Goal: Information Seeking & Learning: Learn about a topic

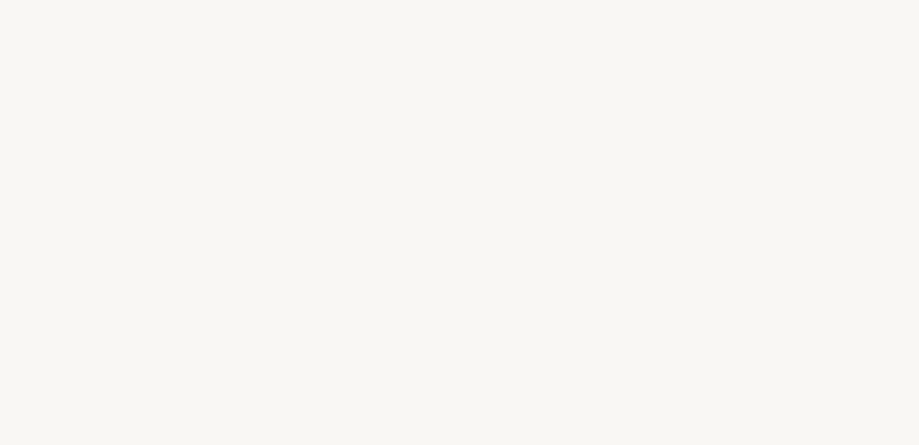
select select "DE"
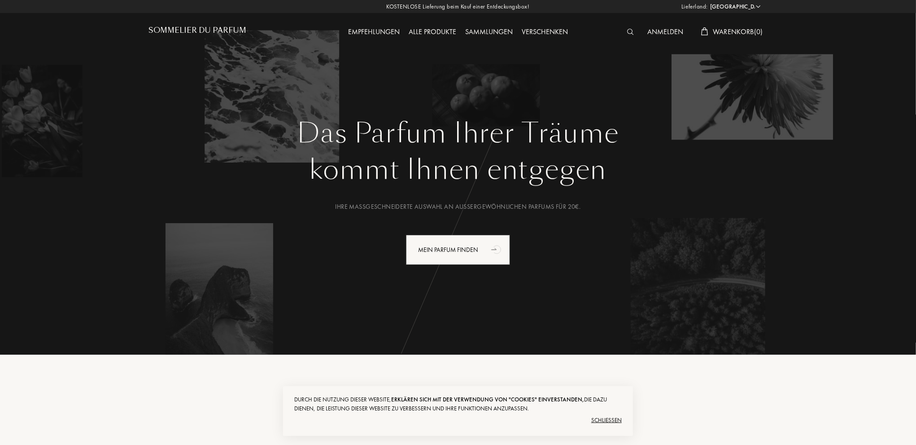
click at [612, 420] on div "Schließen" at bounding box center [458, 420] width 328 height 14
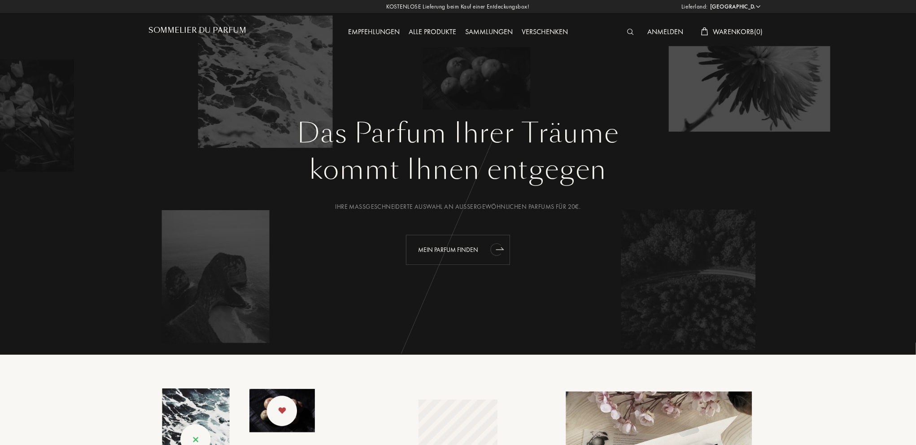
click at [430, 246] on div "Mein Parfum finden" at bounding box center [458, 250] width 104 height 30
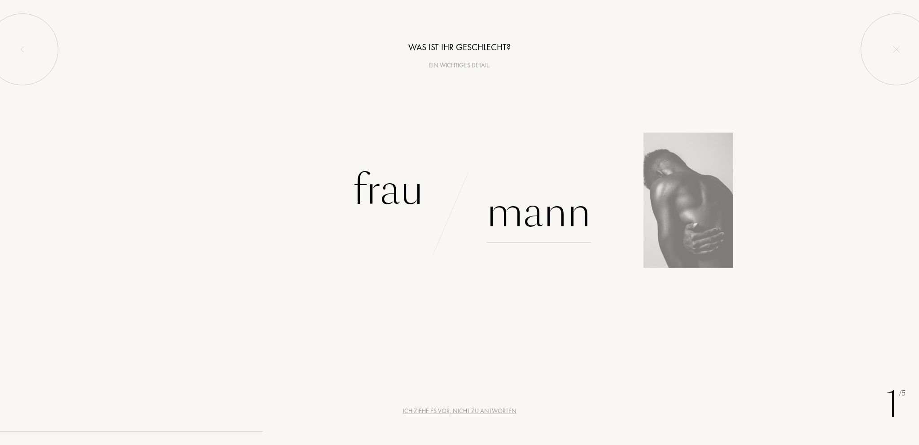
click at [531, 210] on div "Mann" at bounding box center [538, 212] width 105 height 61
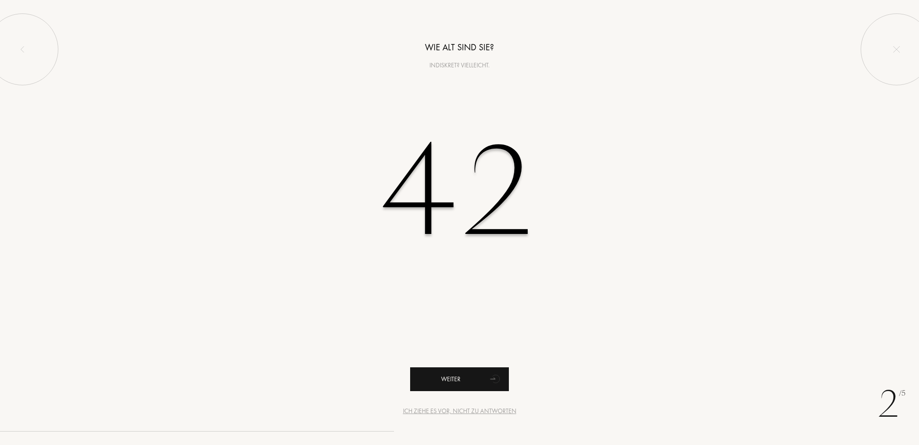
type input "42"
click at [455, 376] on div "Weiter" at bounding box center [459, 379] width 99 height 24
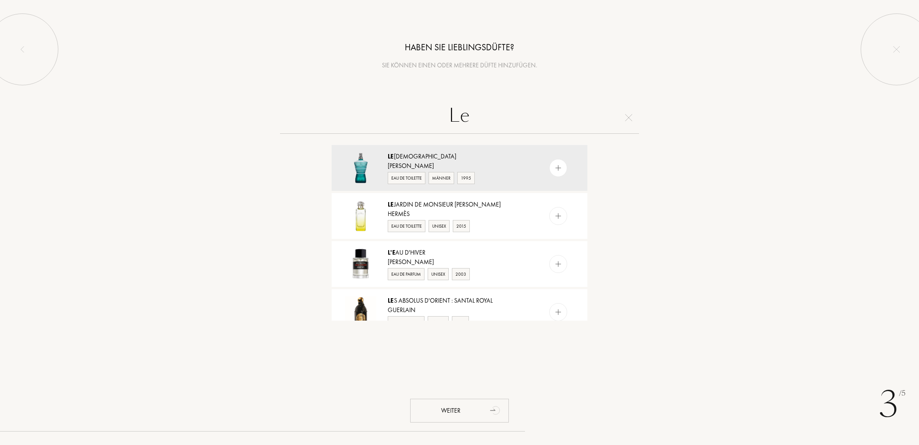
type input "L"
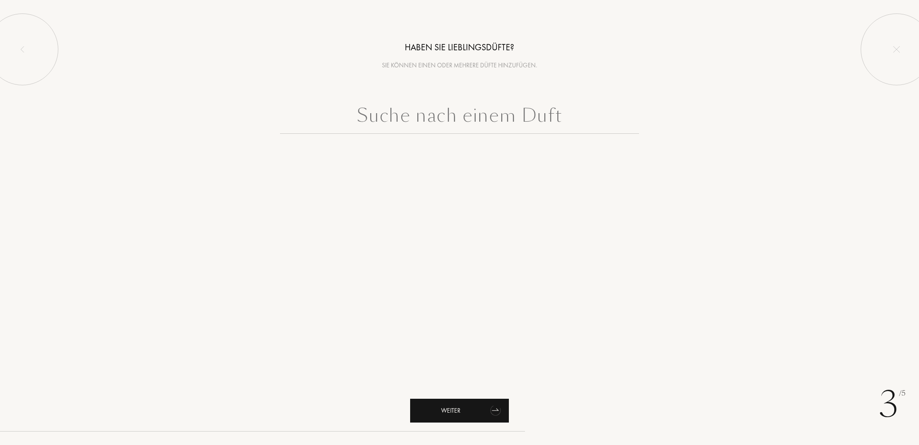
click at [451, 414] on div "Weiter" at bounding box center [459, 410] width 99 height 24
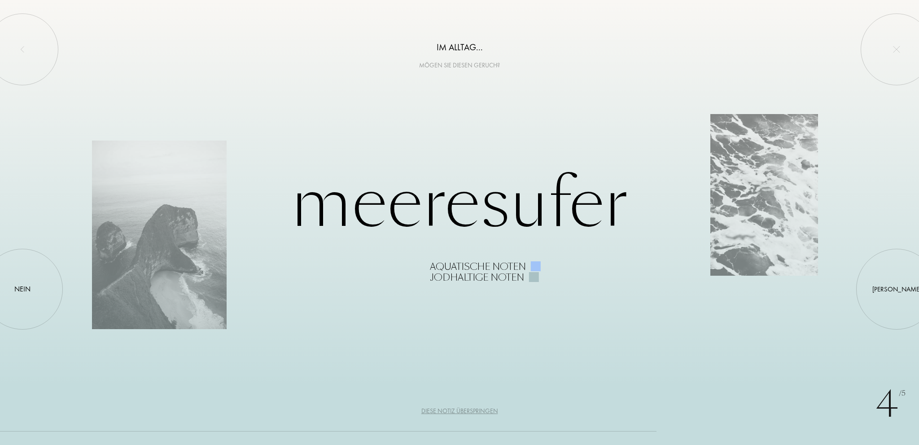
click at [471, 412] on div "Diese Notiz überspringen" at bounding box center [459, 410] width 77 height 9
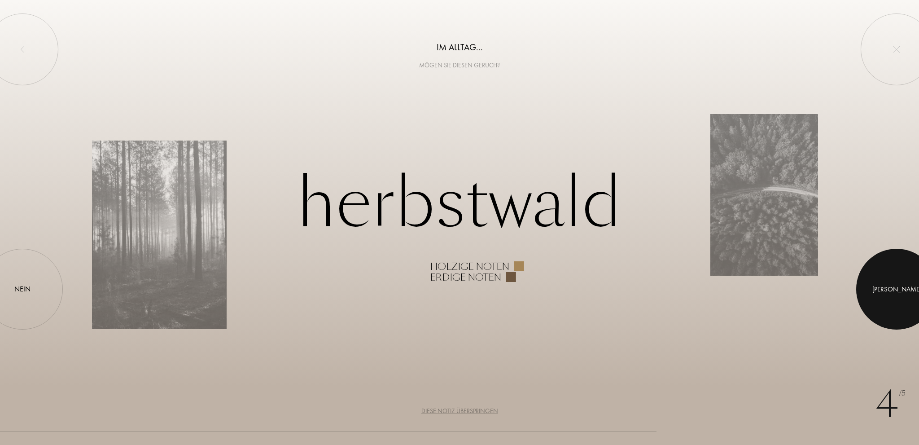
click at [896, 293] on div "Ja" at bounding box center [896, 289] width 49 height 10
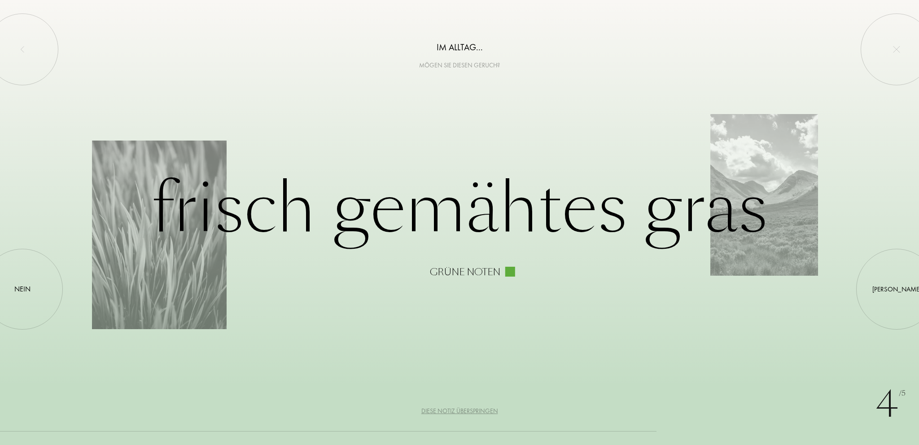
click at [481, 410] on div "Diese Notiz überspringen" at bounding box center [459, 410] width 77 height 9
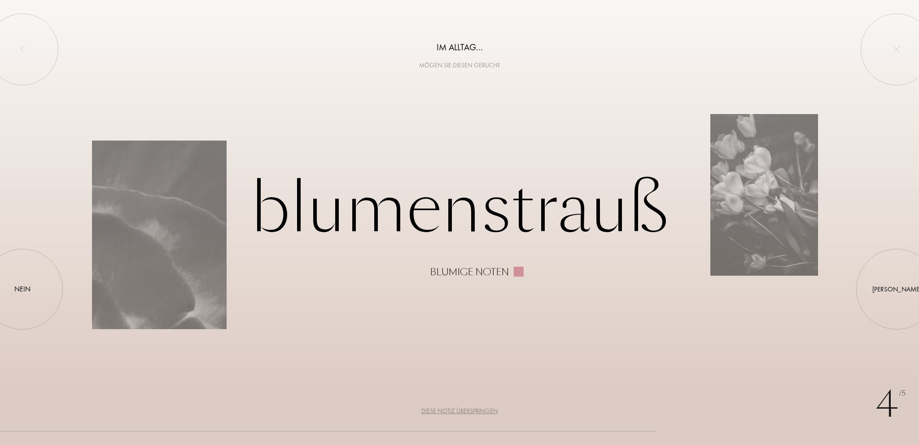
click at [481, 410] on div "Diese Notiz überspringen" at bounding box center [459, 410] width 77 height 9
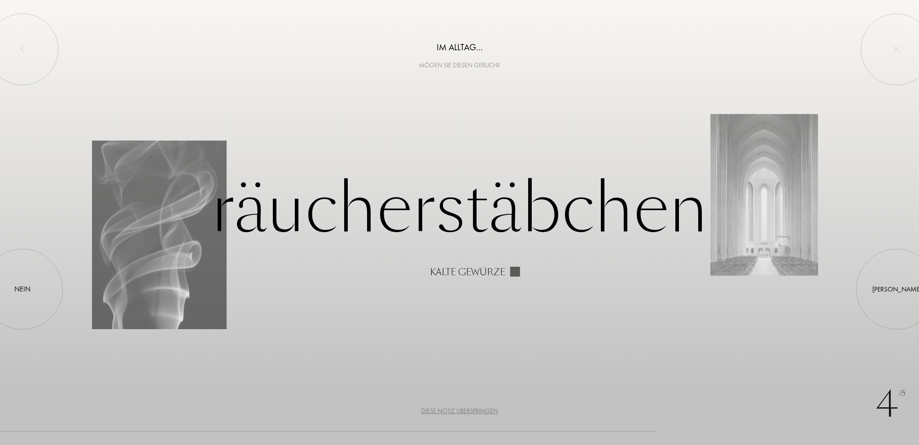
click at [481, 410] on div "Diese Notiz überspringen" at bounding box center [459, 410] width 77 height 9
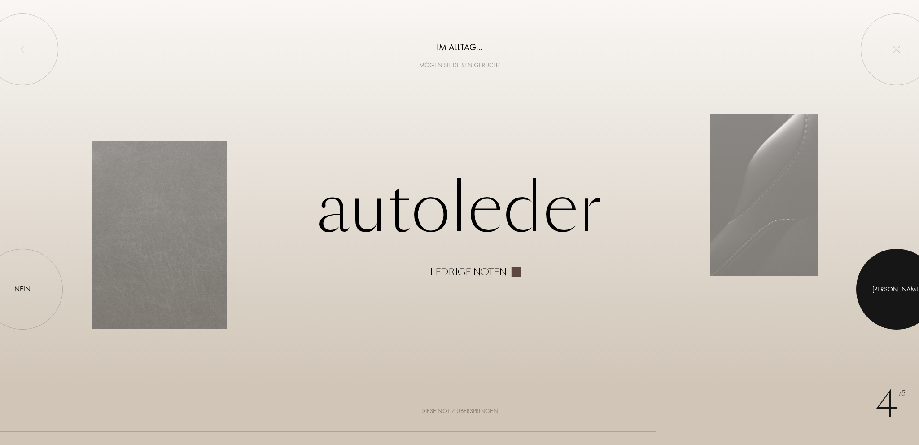
click at [881, 285] on div at bounding box center [896, 289] width 81 height 81
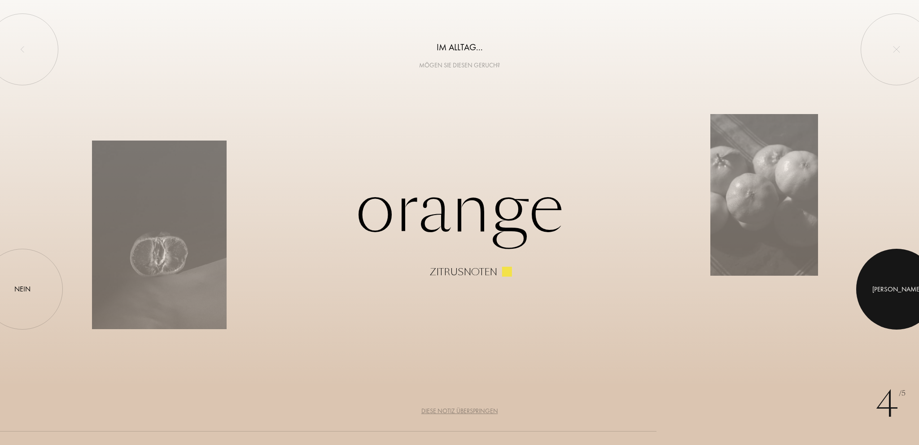
click at [877, 291] on div at bounding box center [896, 289] width 81 height 81
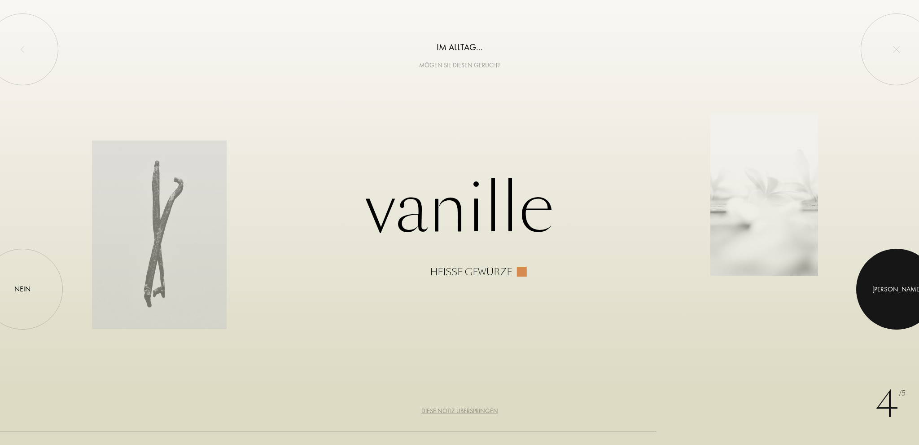
click at [906, 277] on div at bounding box center [896, 289] width 81 height 81
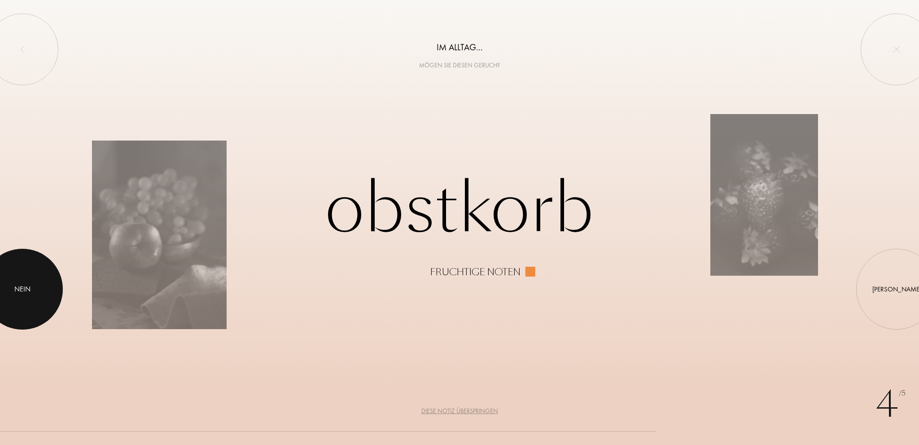
click at [48, 291] on div at bounding box center [22, 289] width 81 height 81
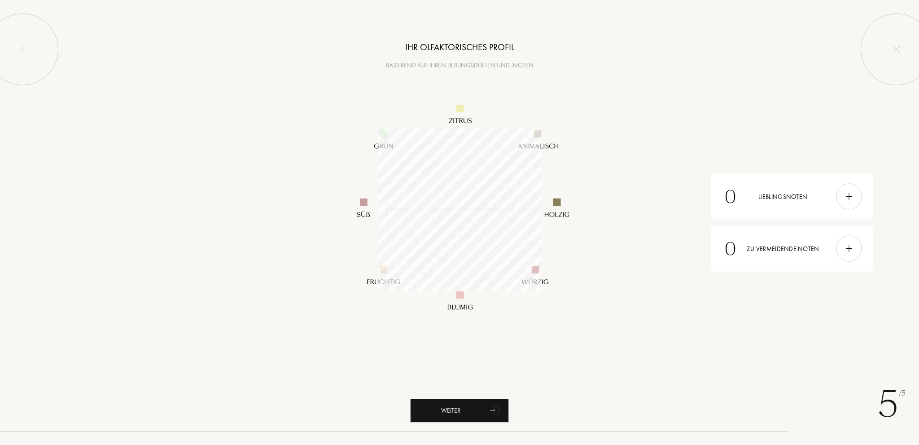
scroll to position [164, 164]
click at [472, 400] on div "Weiter" at bounding box center [459, 410] width 99 height 24
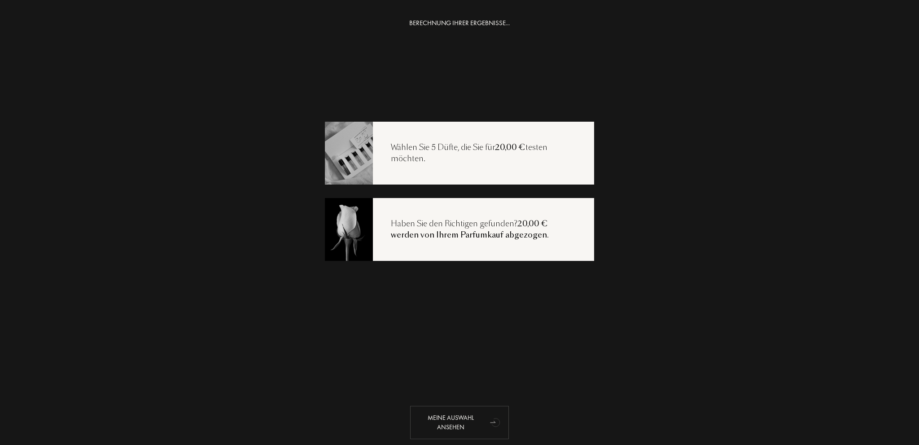
click at [456, 417] on div "Meine Auswahl ansehen" at bounding box center [459, 422] width 99 height 33
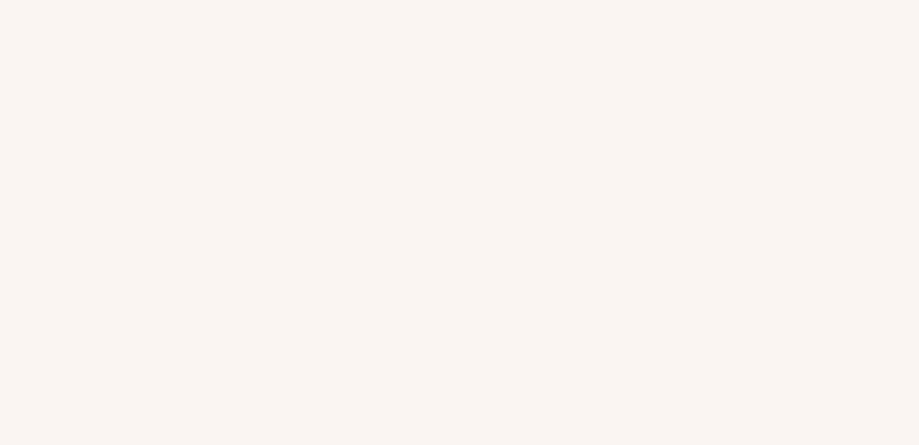
select select "DE"
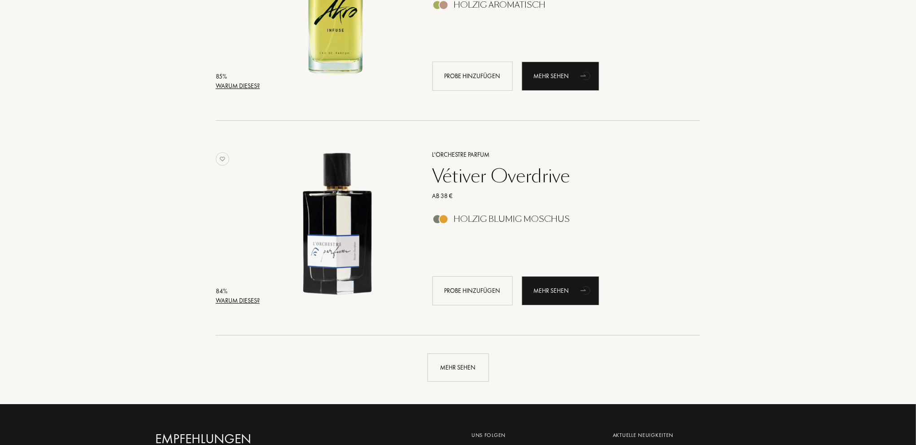
scroll to position [1974, 0]
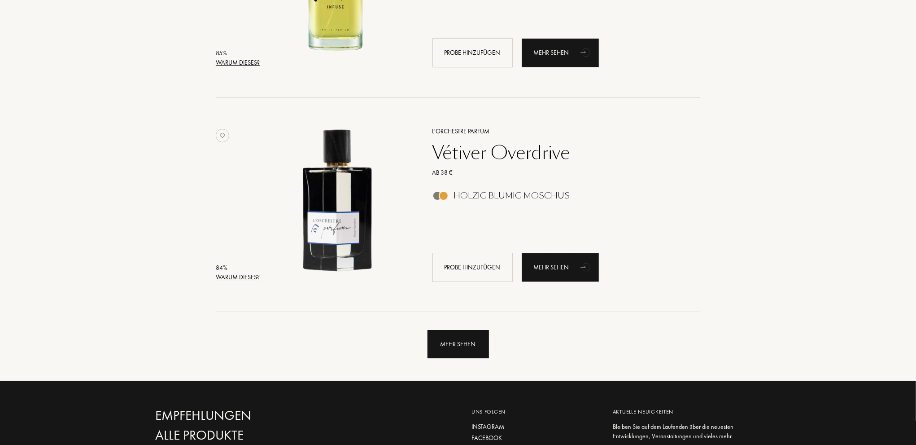
click at [456, 349] on div "Mehr sehen" at bounding box center [458, 344] width 61 height 28
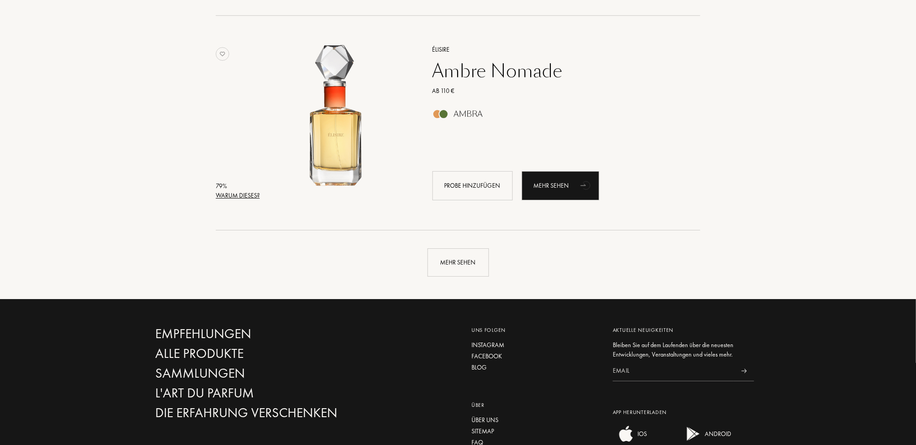
scroll to position [4218, 0]
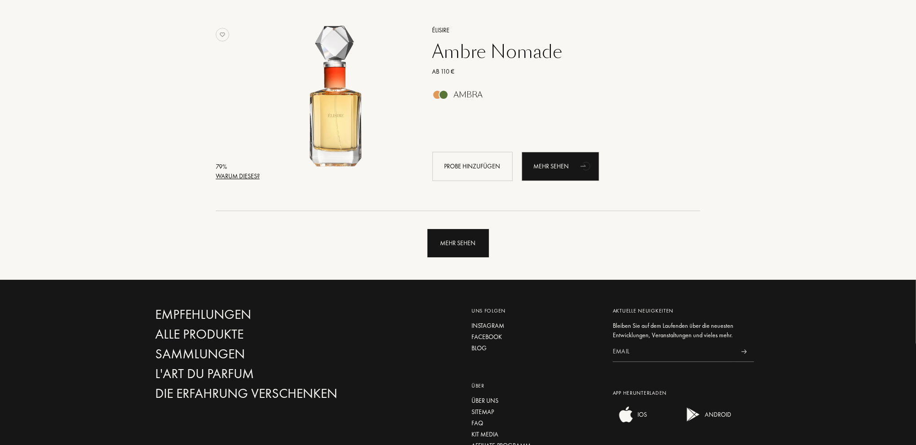
click at [463, 243] on div "Mehr sehen" at bounding box center [458, 243] width 61 height 28
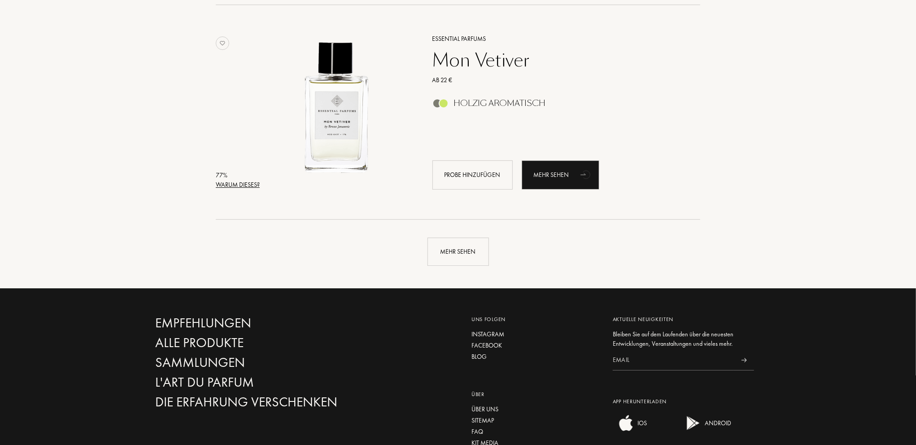
scroll to position [6372, 0]
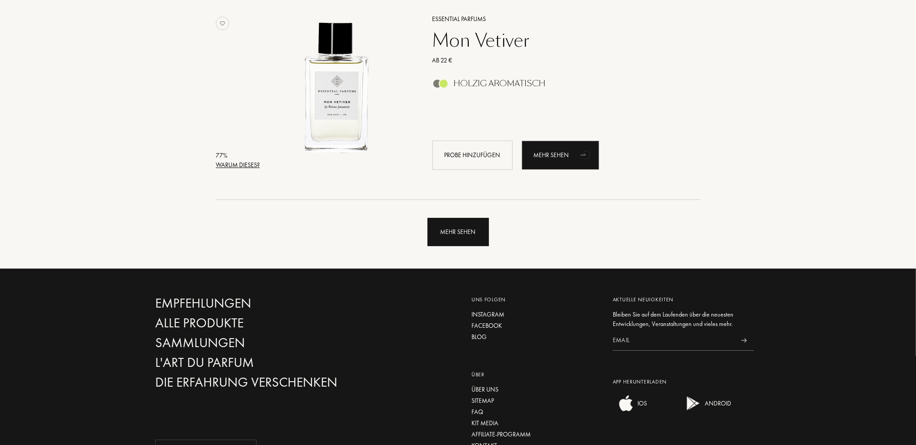
click at [465, 235] on div "Mehr sehen" at bounding box center [458, 232] width 61 height 28
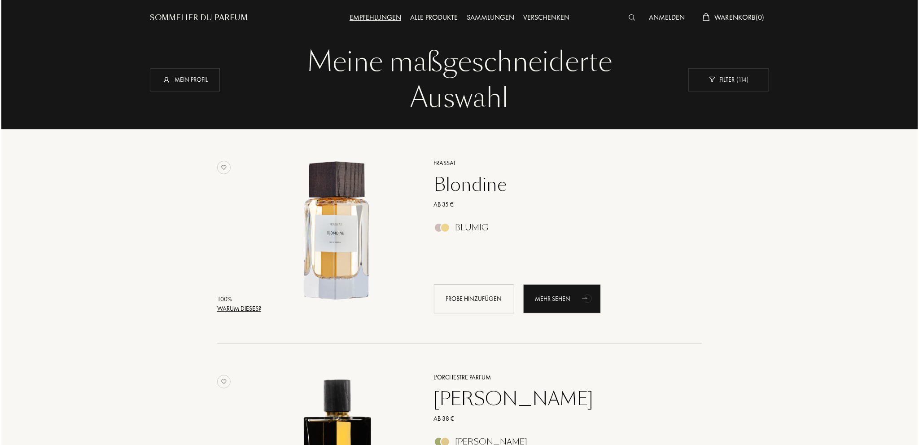
scroll to position [0, 0]
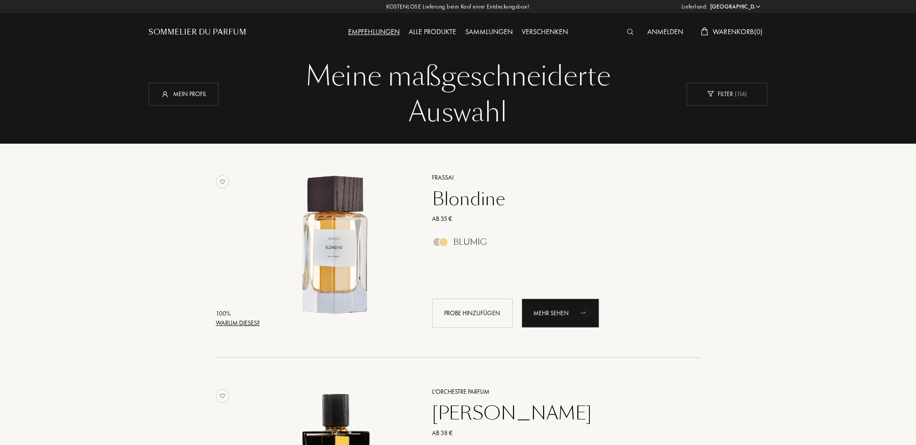
click at [243, 320] on div "Warum dieses?" at bounding box center [238, 322] width 44 height 9
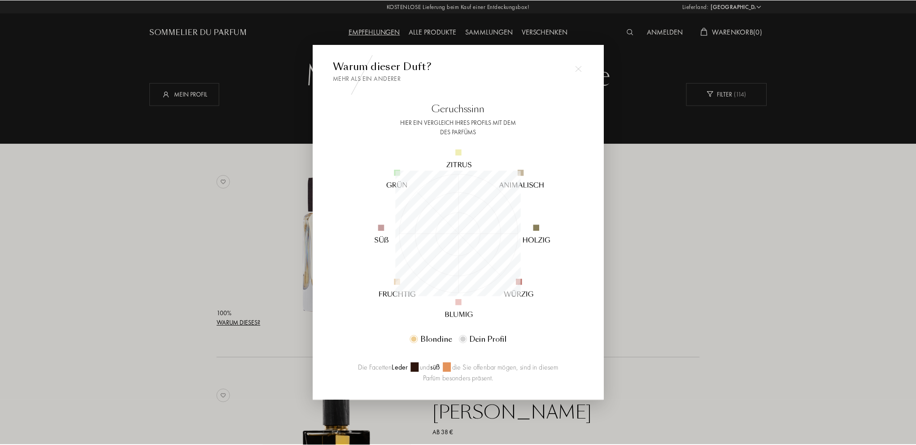
scroll to position [126, 126]
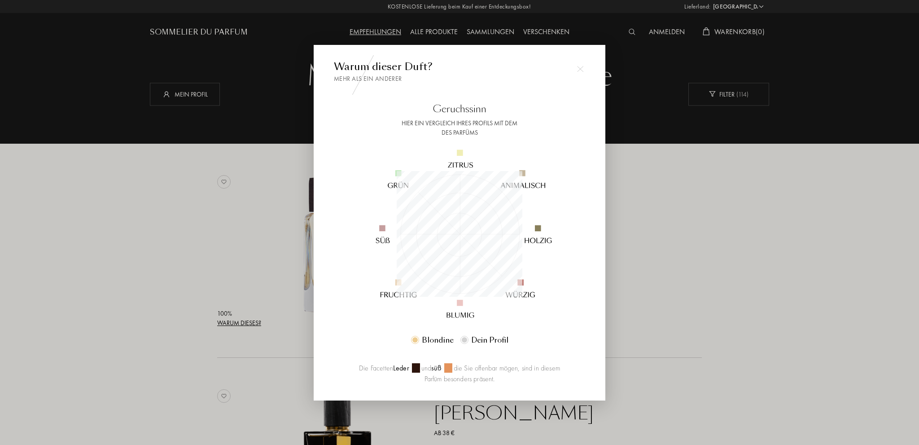
click at [582, 70] on img at bounding box center [580, 69] width 6 height 6
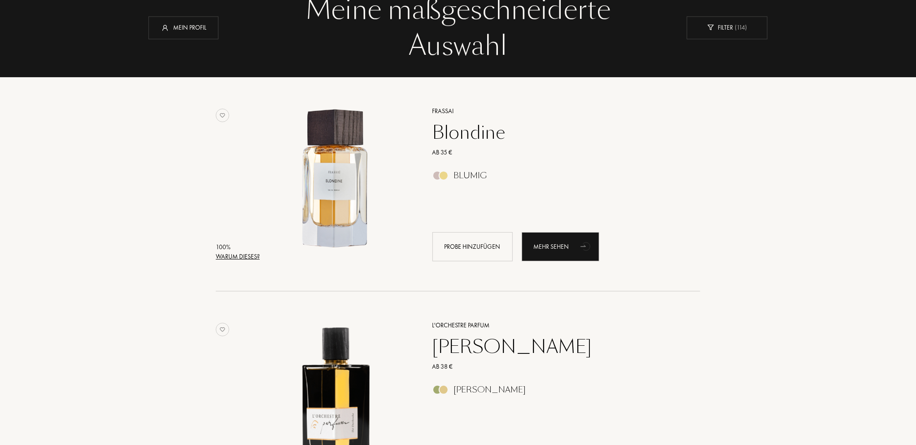
scroll to position [224, 0]
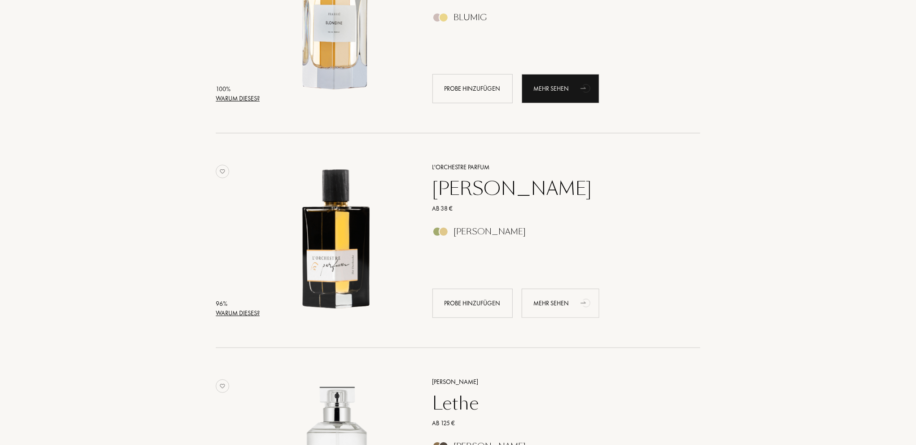
drag, startPoint x: 477, startPoint y: 184, endPoint x: 559, endPoint y: 299, distance: 140.6
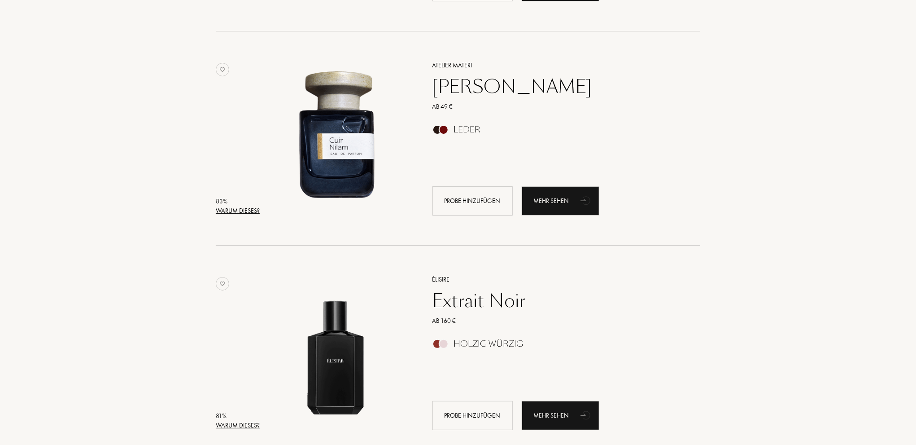
scroll to position [2333, 0]
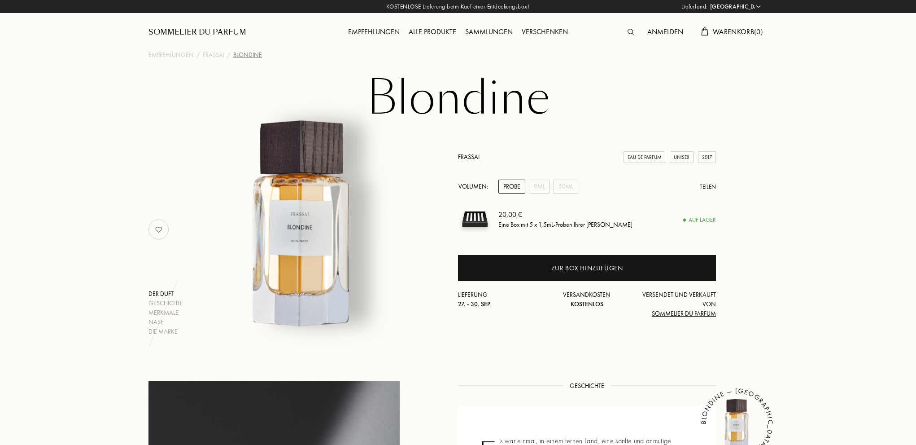
select select "DE"
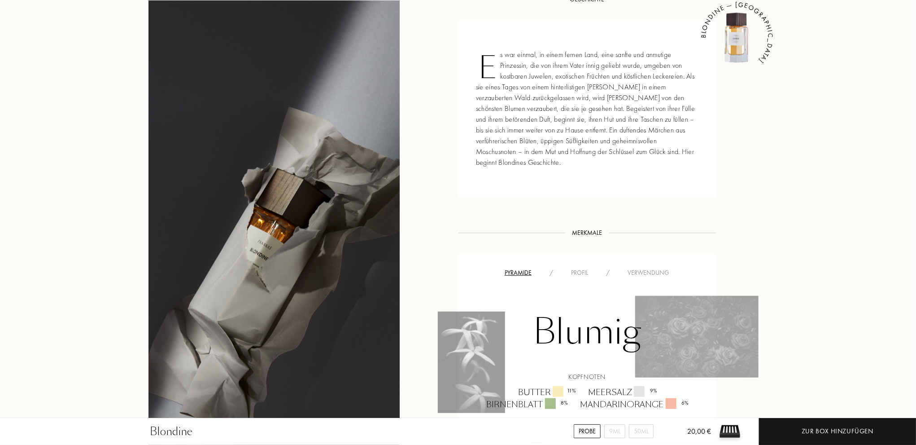
scroll to position [394, 0]
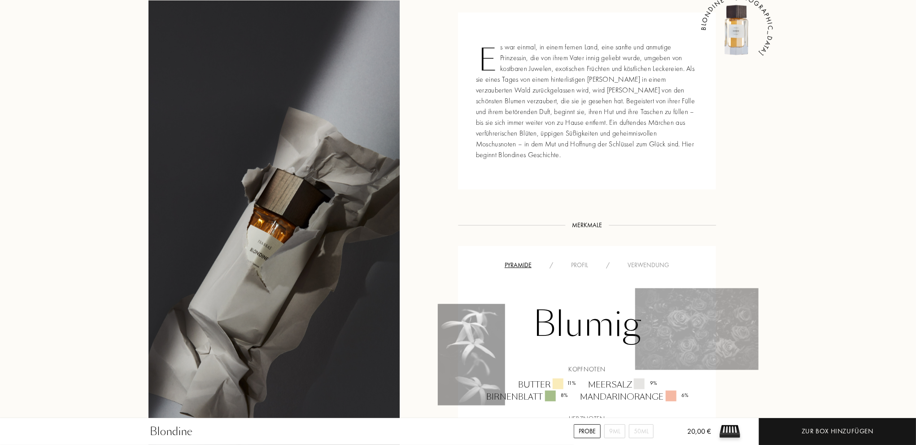
click at [578, 260] on div "Profil" at bounding box center [579, 264] width 35 height 9
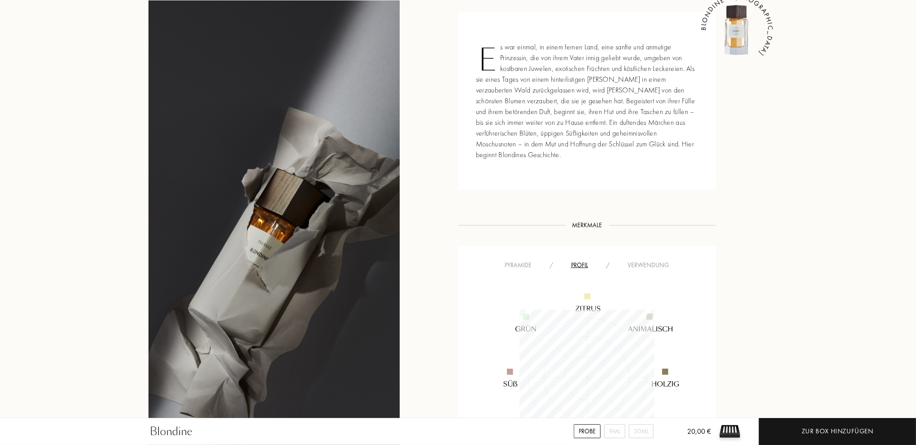
scroll to position [135, 135]
click at [637, 260] on div "Verwendung" at bounding box center [649, 264] width 60 height 9
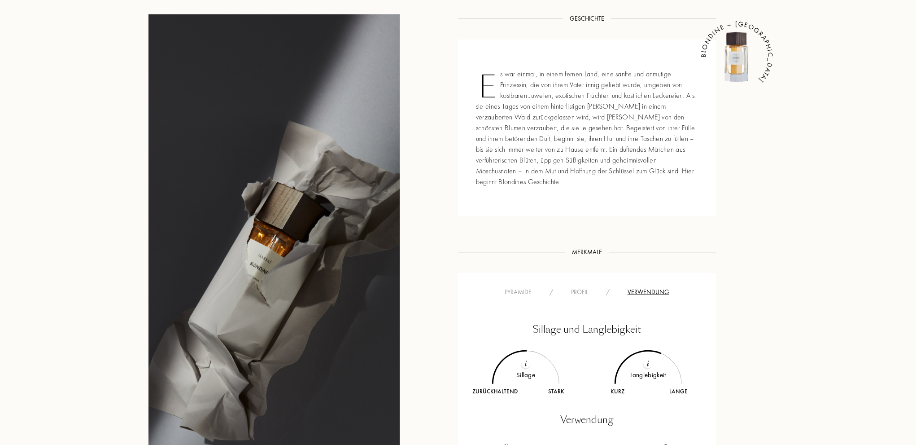
scroll to position [394, 0]
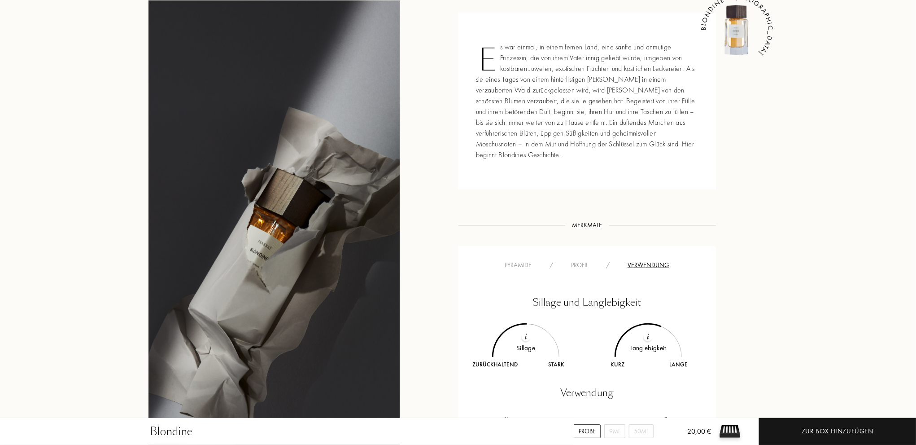
click at [516, 260] on div "Pyramide" at bounding box center [518, 264] width 45 height 9
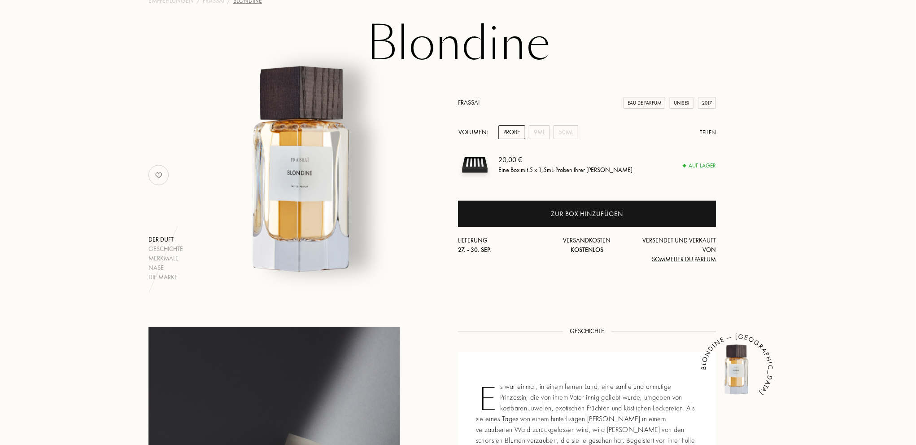
scroll to position [0, 0]
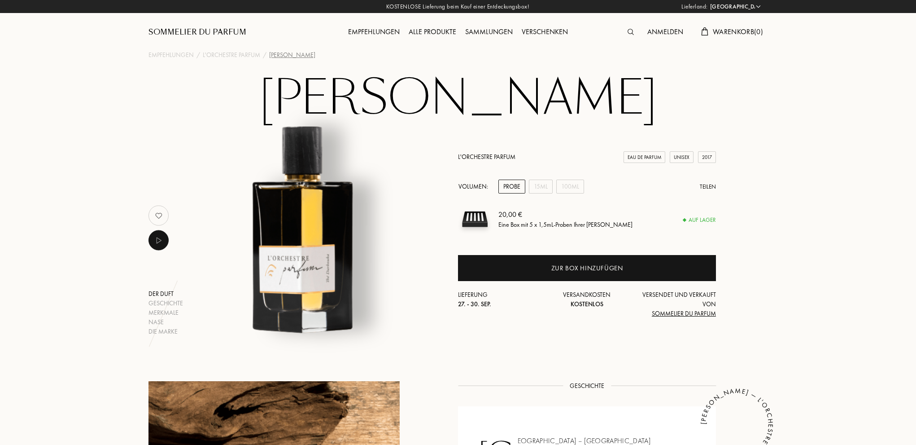
select select "DE"
click at [546, 182] on div "15mL" at bounding box center [541, 186] width 24 height 14
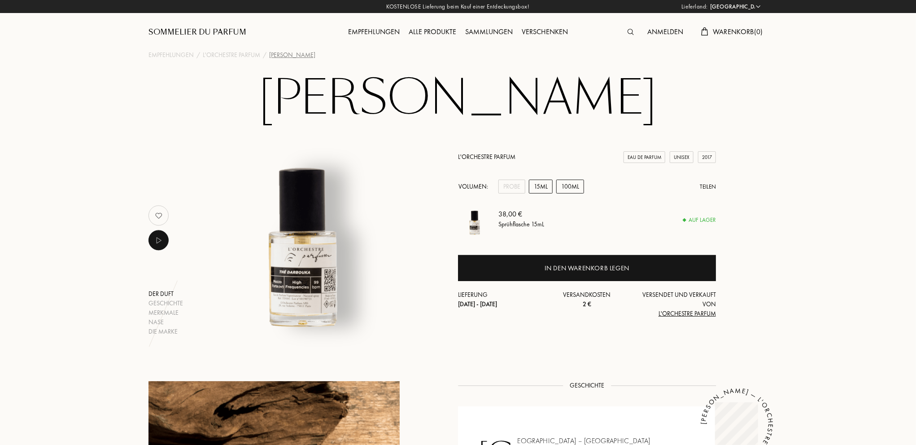
click at [558, 184] on div "100mL" at bounding box center [570, 186] width 28 height 14
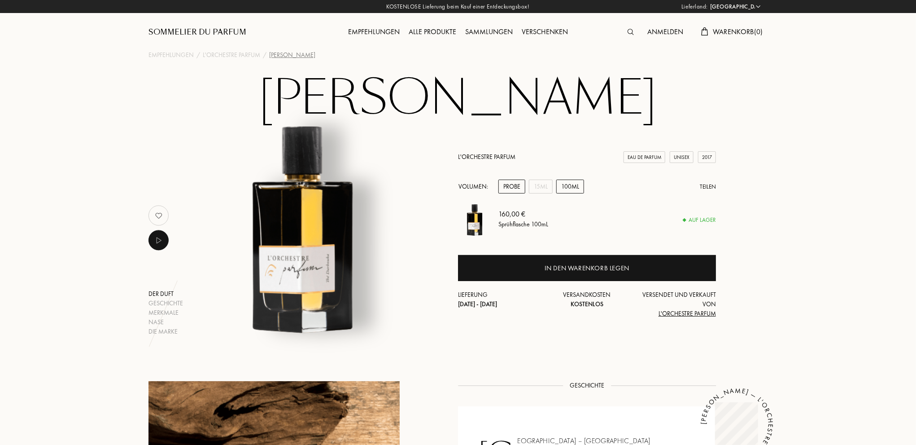
click at [519, 188] on div "Probe" at bounding box center [512, 186] width 27 height 14
click at [529, 187] on div "15mL" at bounding box center [541, 186] width 24 height 14
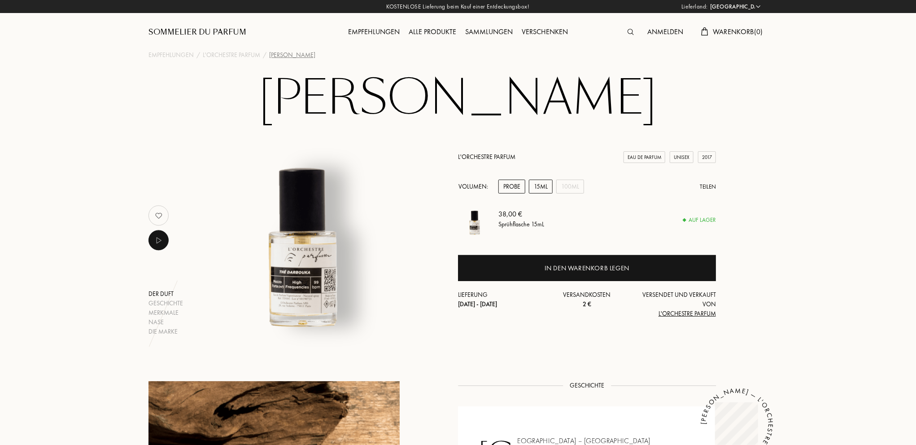
click at [512, 188] on div "Probe" at bounding box center [512, 186] width 27 height 14
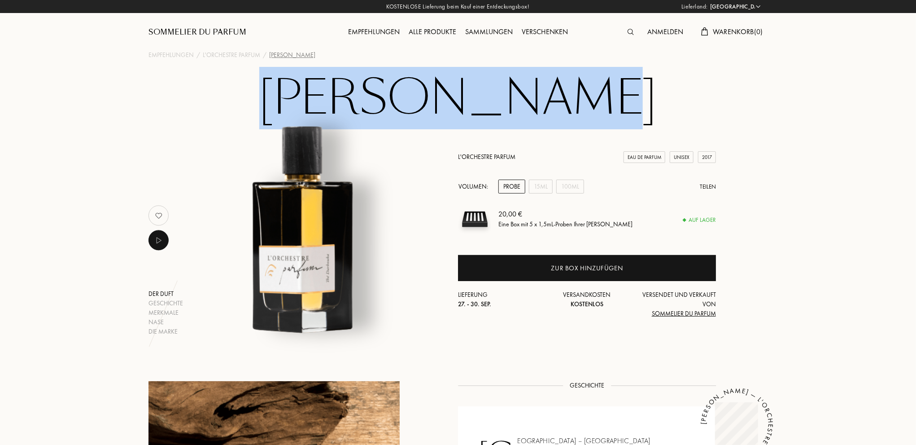
drag, startPoint x: 614, startPoint y: 106, endPoint x: 327, endPoint y: 97, distance: 286.9
click at [327, 97] on h1 "Thé Darbouka" at bounding box center [458, 98] width 449 height 49
copy h1 "Thé Darbouka"
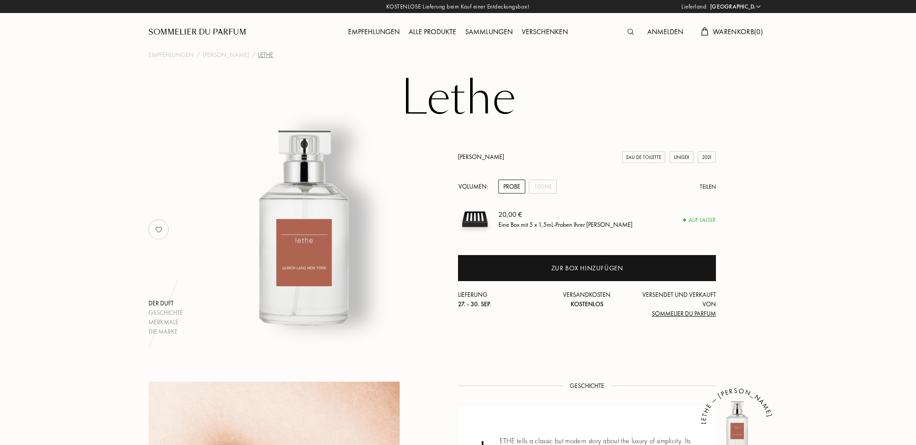
select select "DE"
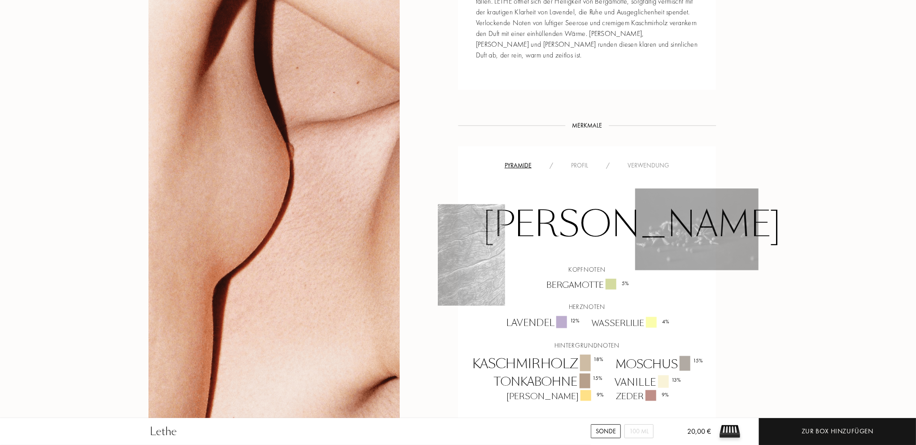
scroll to position [494, 0]
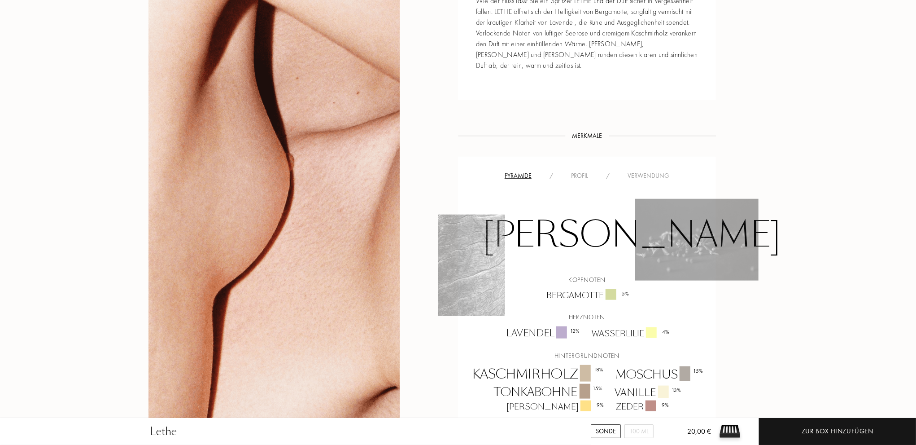
click at [573, 171] on font "Profil" at bounding box center [579, 175] width 17 height 8
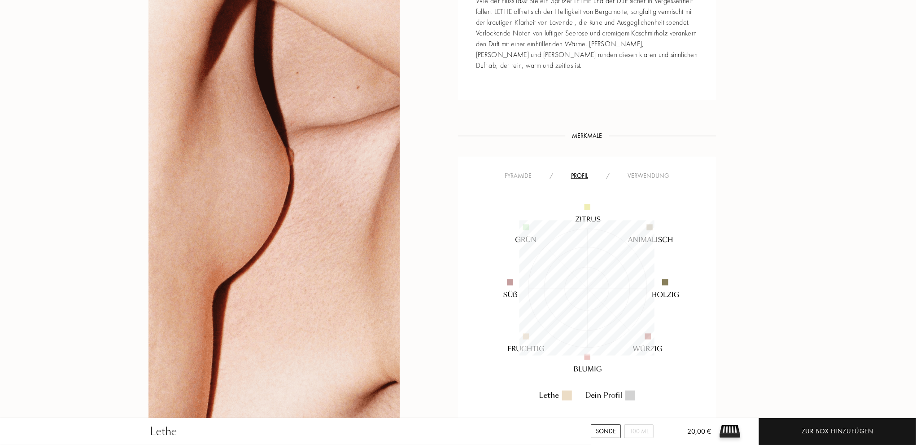
scroll to position [135, 135]
click at [637, 171] on div "Verwendung" at bounding box center [649, 175] width 60 height 9
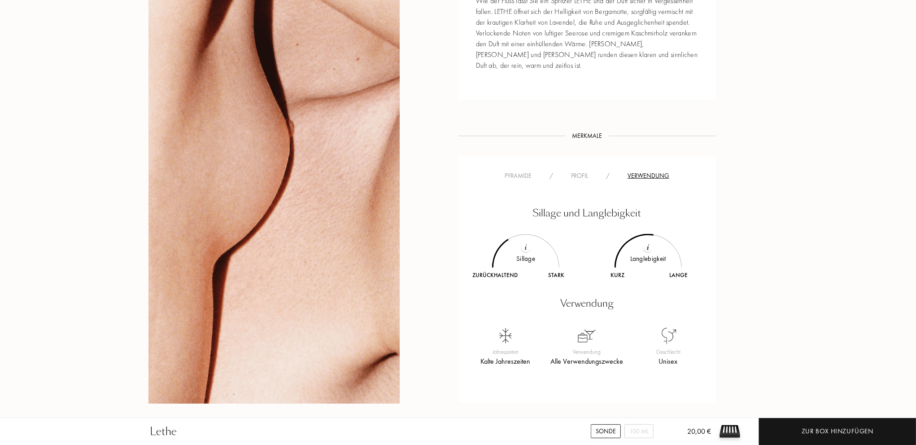
click at [514, 171] on font "Pyramide" at bounding box center [518, 175] width 27 height 8
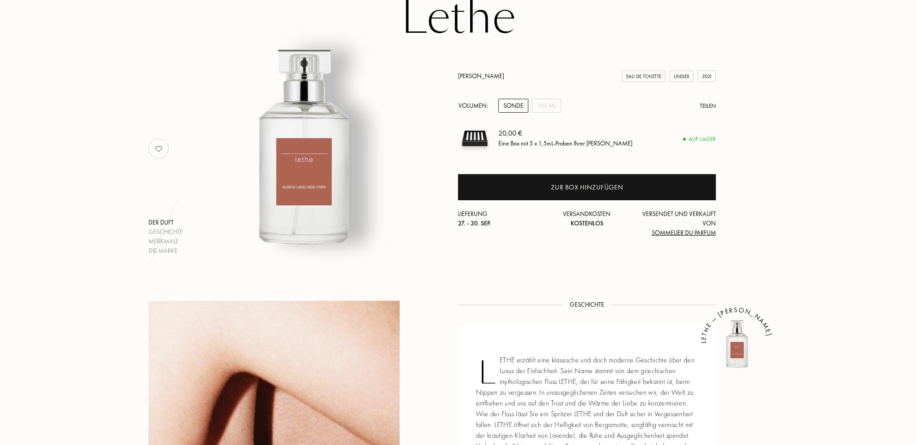
scroll to position [0, 0]
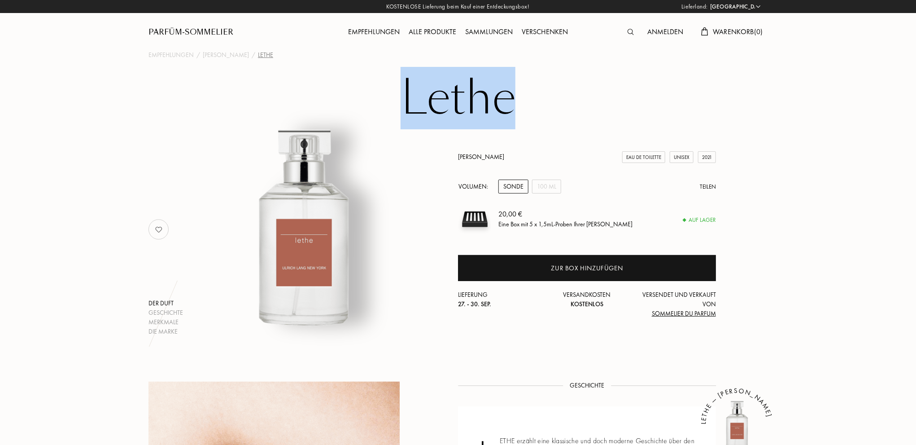
drag, startPoint x: 526, startPoint y: 102, endPoint x: 392, endPoint y: 97, distance: 133.8
click at [392, 97] on h1 "Lethe" at bounding box center [458, 98] width 449 height 49
copy font "Lethe"
click at [538, 190] on font "100 ml" at bounding box center [546, 186] width 19 height 8
click at [513, 185] on font "Sonde" at bounding box center [513, 186] width 20 height 8
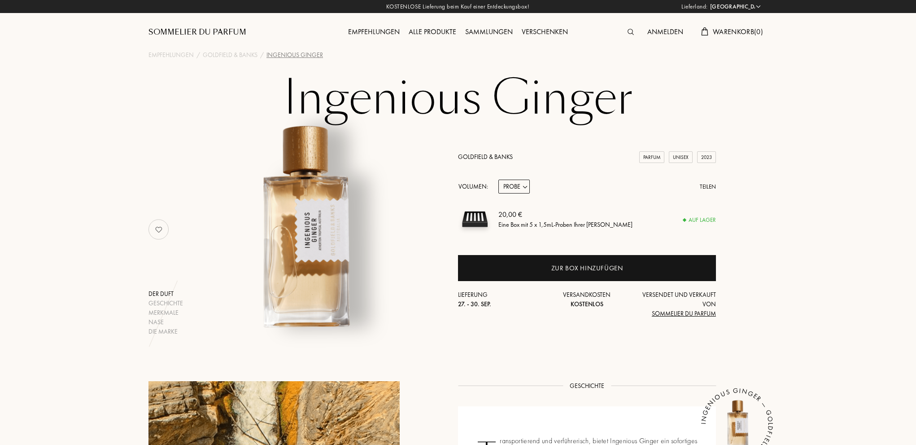
select select "DE"
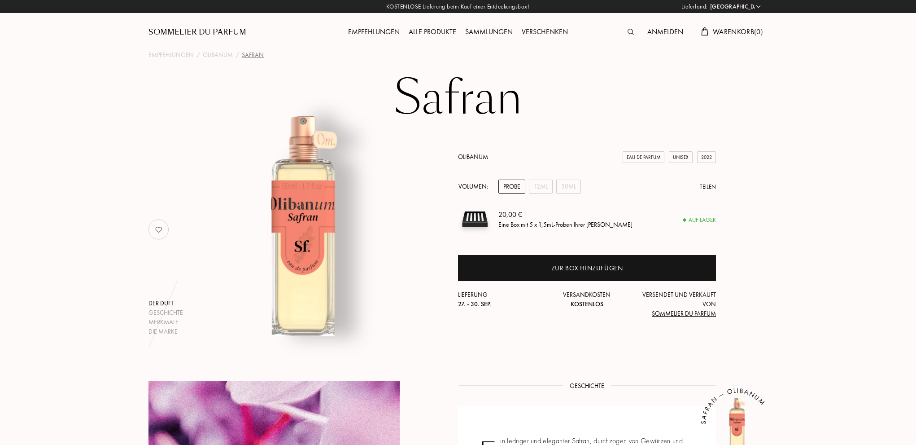
select select "DE"
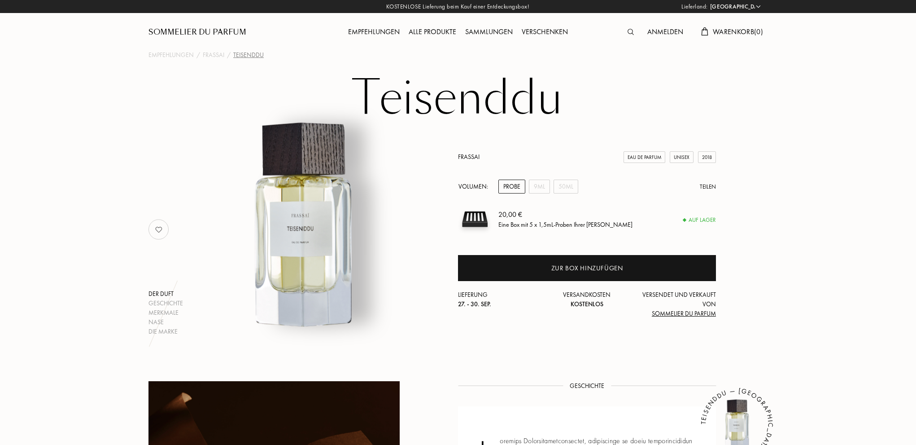
select select "DE"
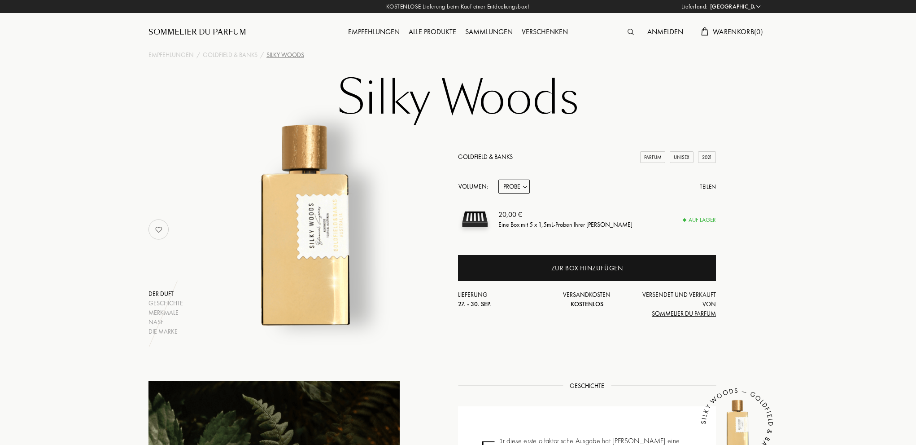
select select "DE"
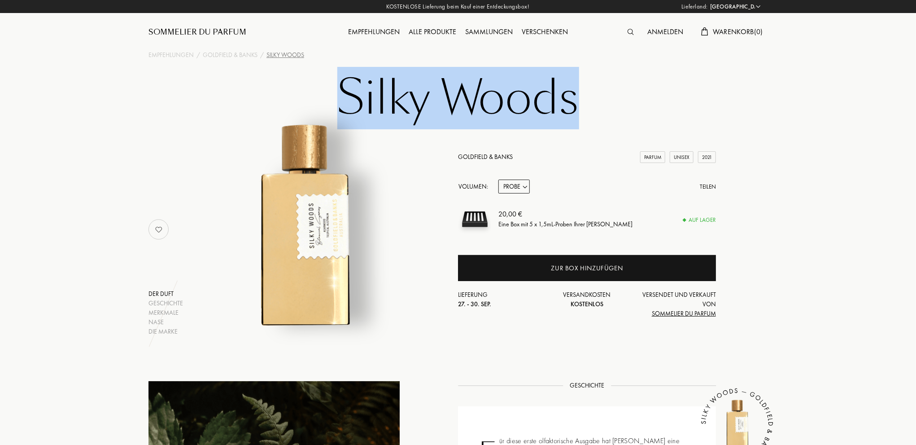
drag, startPoint x: 601, startPoint y: 94, endPoint x: 350, endPoint y: 93, distance: 251.3
click at [350, 93] on h1 "Silky Woods" at bounding box center [458, 98] width 449 height 49
copy h1 "Silky Woods"
click at [528, 192] on select "Probe 10mL 50mL 100mL" at bounding box center [514, 186] width 31 height 14
select select "1"
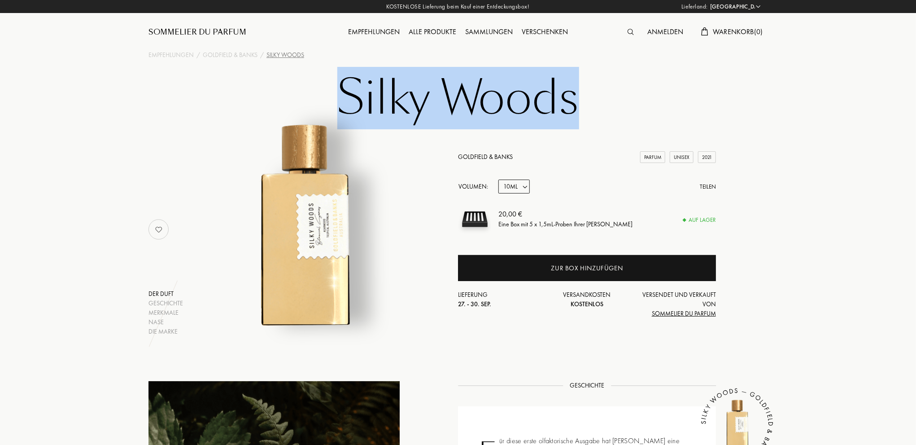
click at [499, 179] on select "Probe 10mL 50mL 100mL" at bounding box center [514, 186] width 31 height 14
select select "1"
click at [526, 188] on select "Probe 10mL 50mL 100mL" at bounding box center [514, 186] width 31 height 14
select select "2"
click at [499, 179] on select "Probe 10mL 50mL 100mL" at bounding box center [514, 186] width 31 height 14
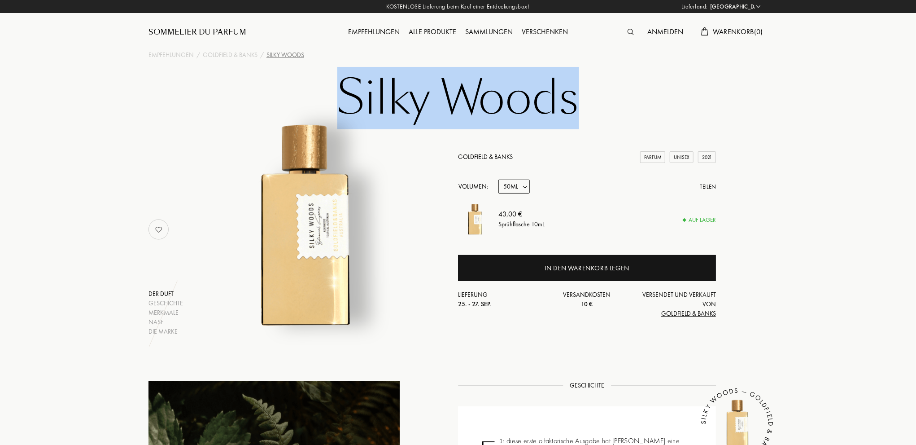
select select "2"
click at [524, 188] on select "Probe 10mL 50mL 100mL" at bounding box center [514, 186] width 31 height 14
select select "3"
click at [499, 179] on select "Probe 10mL 50mL 100mL" at bounding box center [514, 186] width 31 height 14
select select "3"
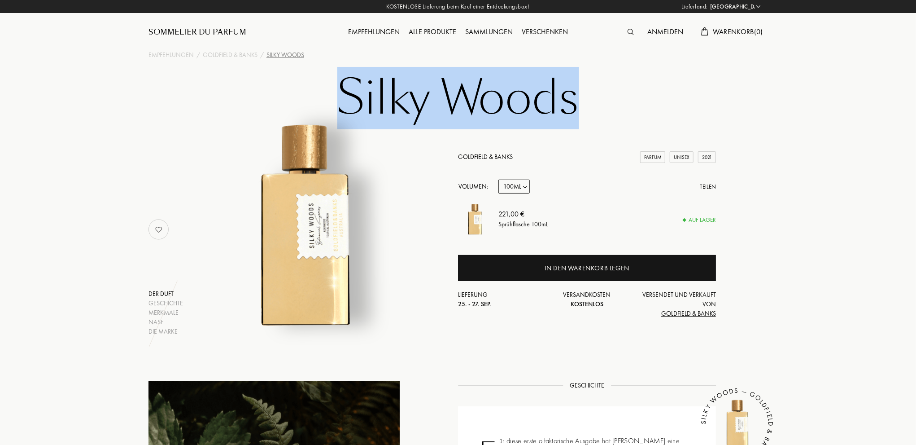
click at [522, 188] on select "Probe 10mL 50mL 100mL" at bounding box center [514, 186] width 31 height 14
select select "0"
click at [499, 179] on select "Probe 10mL 50mL 100mL" at bounding box center [514, 186] width 31 height 14
select select "0"
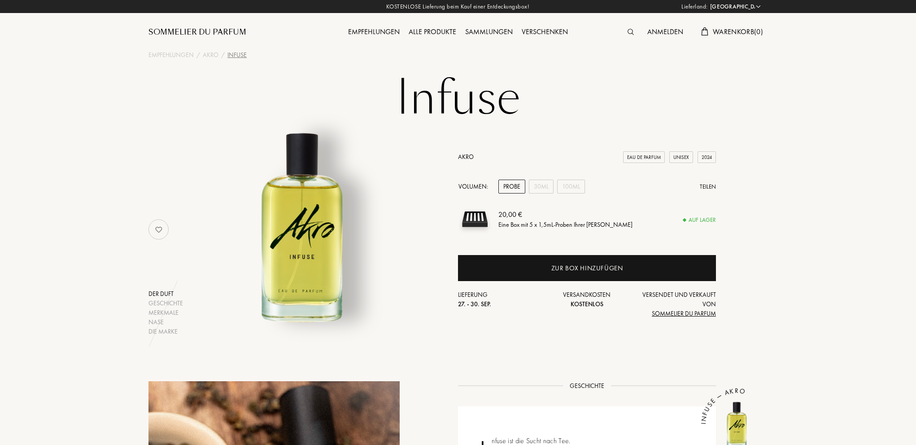
select select "DE"
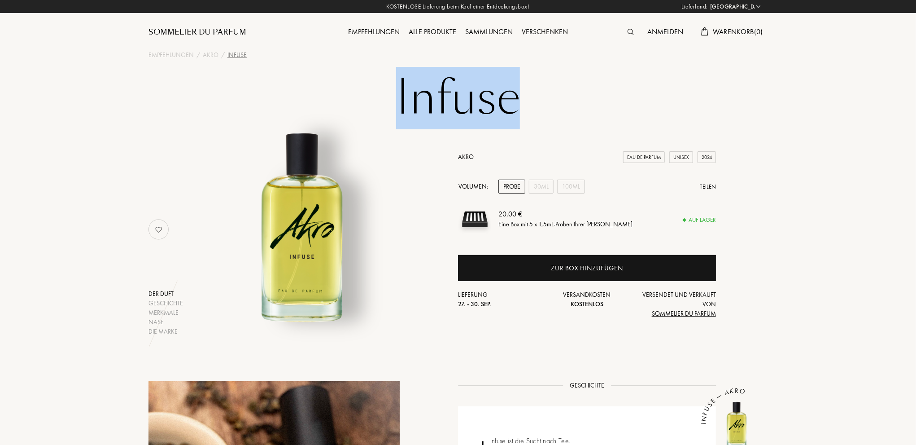
drag, startPoint x: 531, startPoint y: 102, endPoint x: 392, endPoint y: 98, distance: 139.2
click at [392, 98] on h1 "Infuse" at bounding box center [458, 98] width 449 height 49
copy h1 "Infuse"
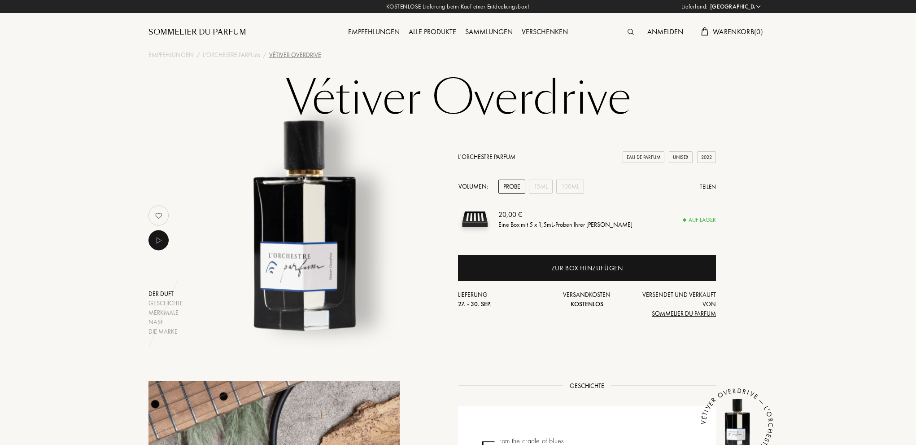
select select "DE"
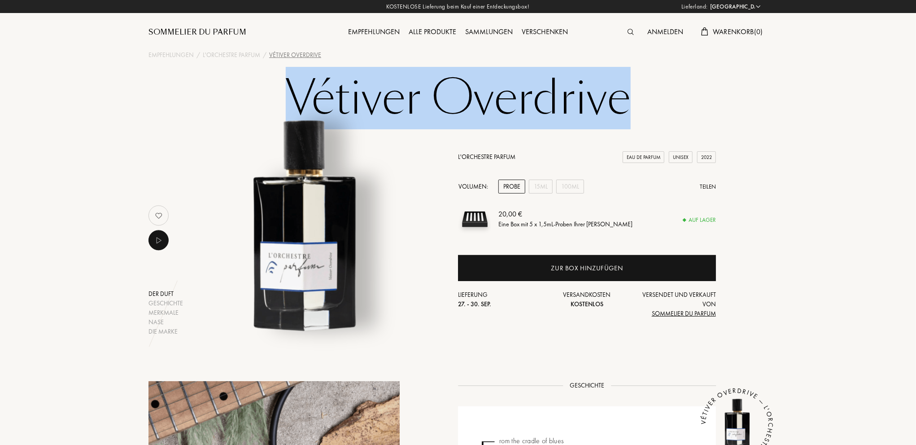
drag, startPoint x: 610, startPoint y: 98, endPoint x: 298, endPoint y: 92, distance: 312.8
click at [298, 92] on h1 "Vétiver Overdrive" at bounding box center [458, 98] width 449 height 49
copy h1 "Vétiver Overdrive"
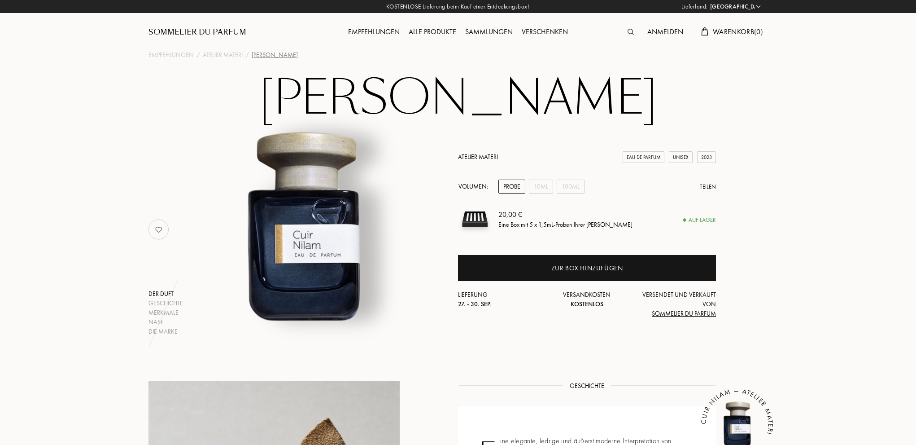
select select "DE"
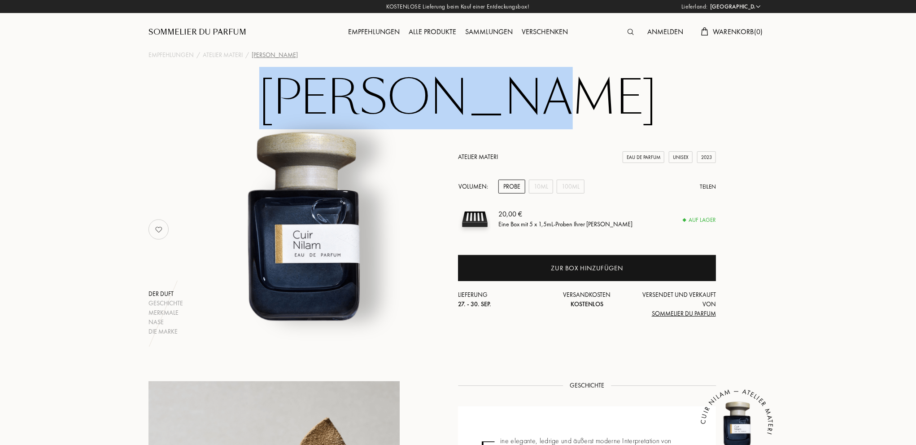
drag, startPoint x: 578, startPoint y: 101, endPoint x: 359, endPoint y: 95, distance: 219.5
click at [359, 95] on h1 "[PERSON_NAME]" at bounding box center [458, 98] width 449 height 49
copy h1 "[PERSON_NAME]"
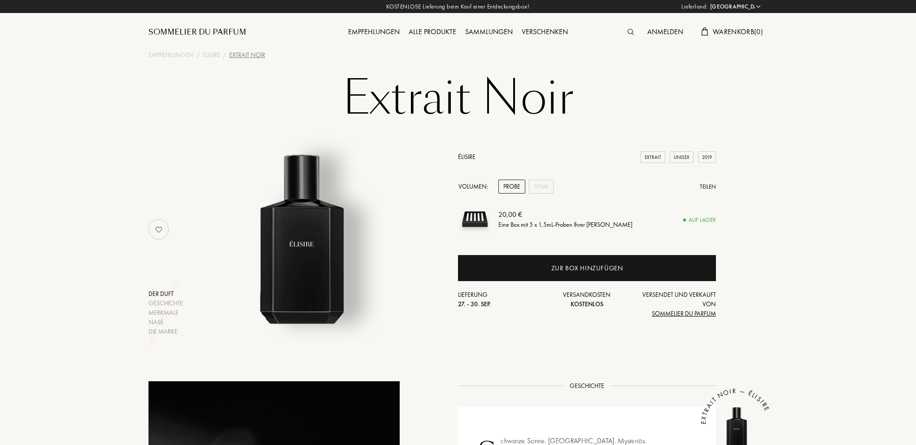
select select "DE"
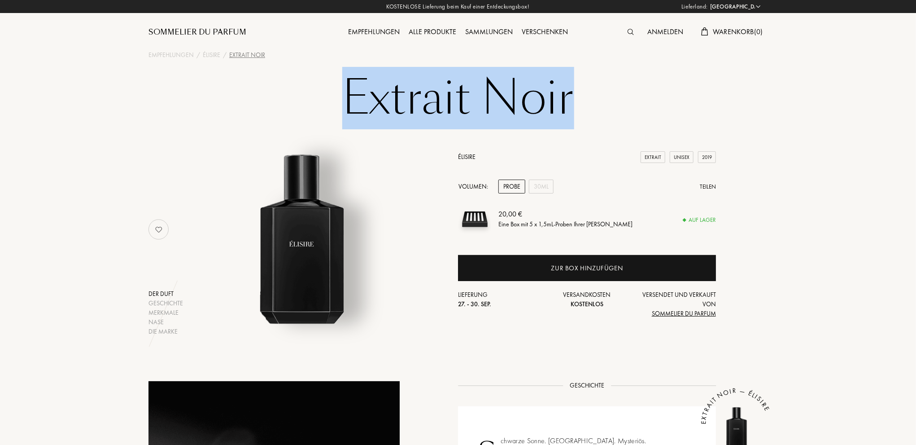
drag, startPoint x: 599, startPoint y: 90, endPoint x: 352, endPoint y: 85, distance: 246.9
click at [352, 85] on h1 "Extrait Noir" at bounding box center [458, 98] width 449 height 49
copy h1 "Extrait Noir"
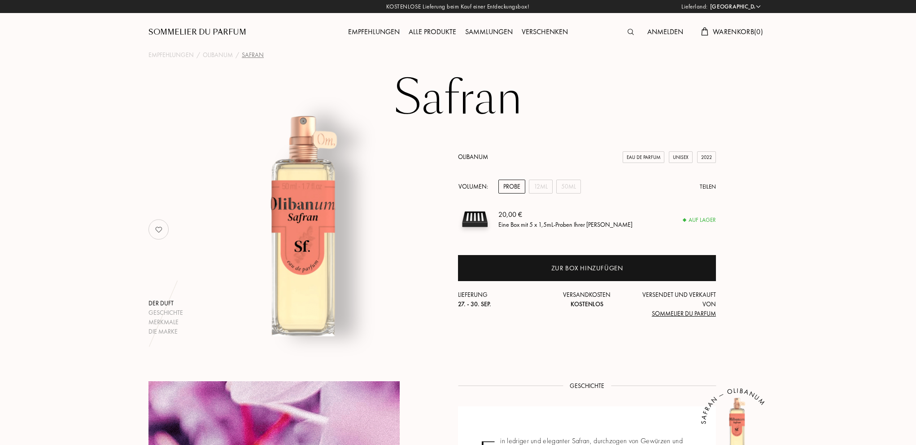
select select "DE"
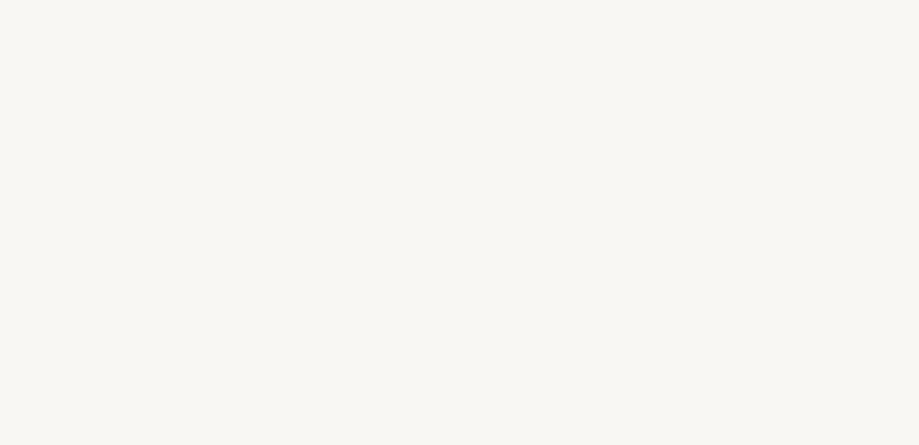
select select "DE"
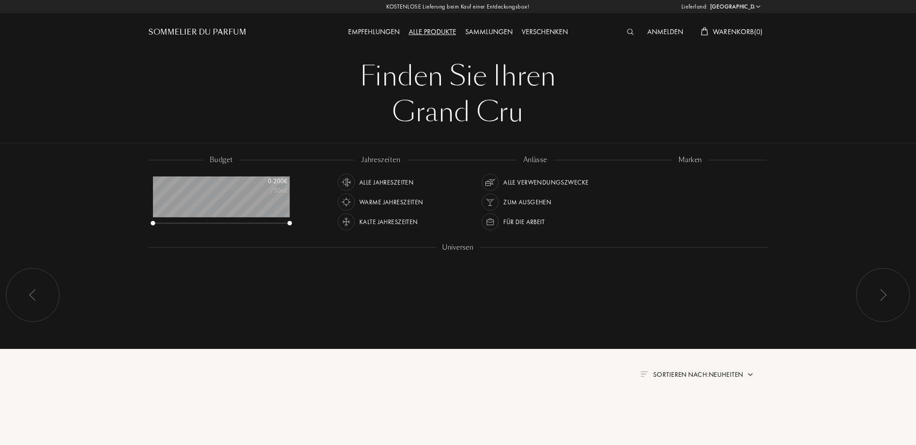
scroll to position [45, 137]
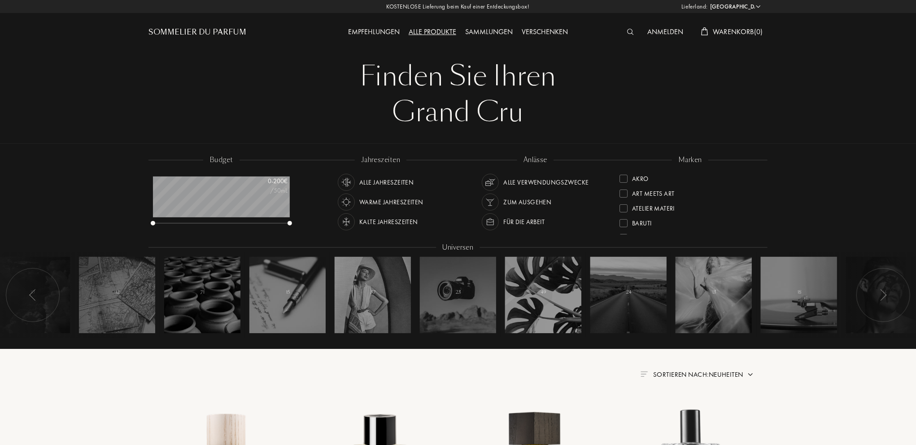
click at [633, 31] on div at bounding box center [633, 32] width 20 height 12
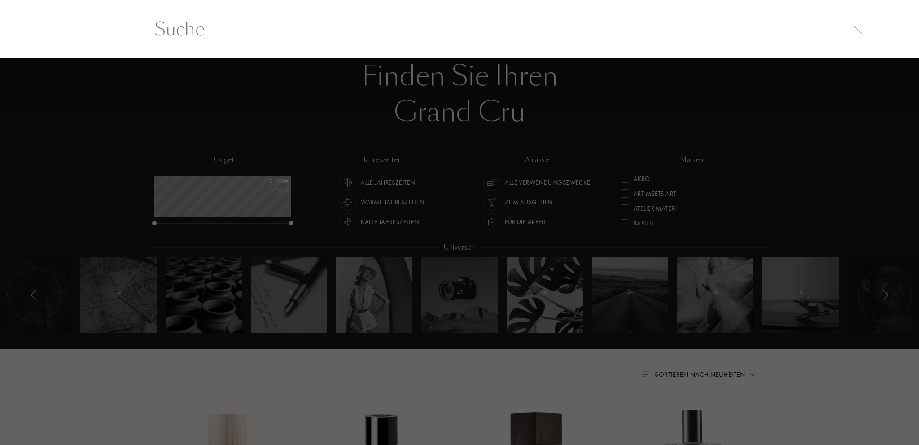
paste input "Rimal"
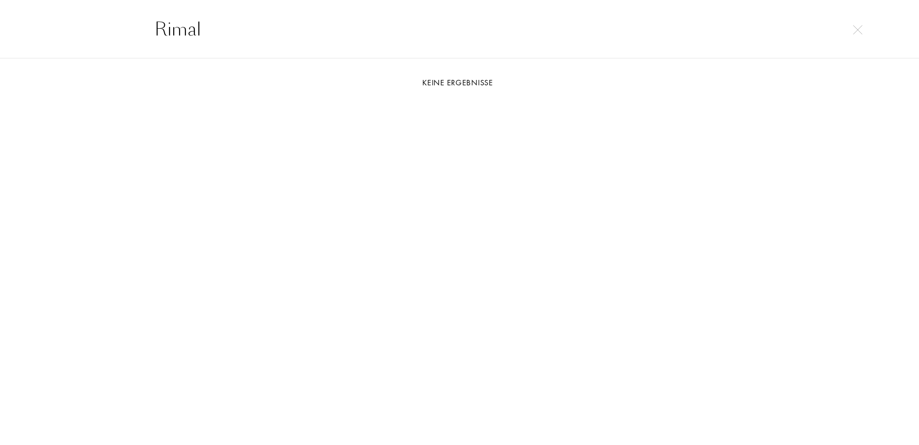
type input "Rimal"
